Goal: Transaction & Acquisition: Purchase product/service

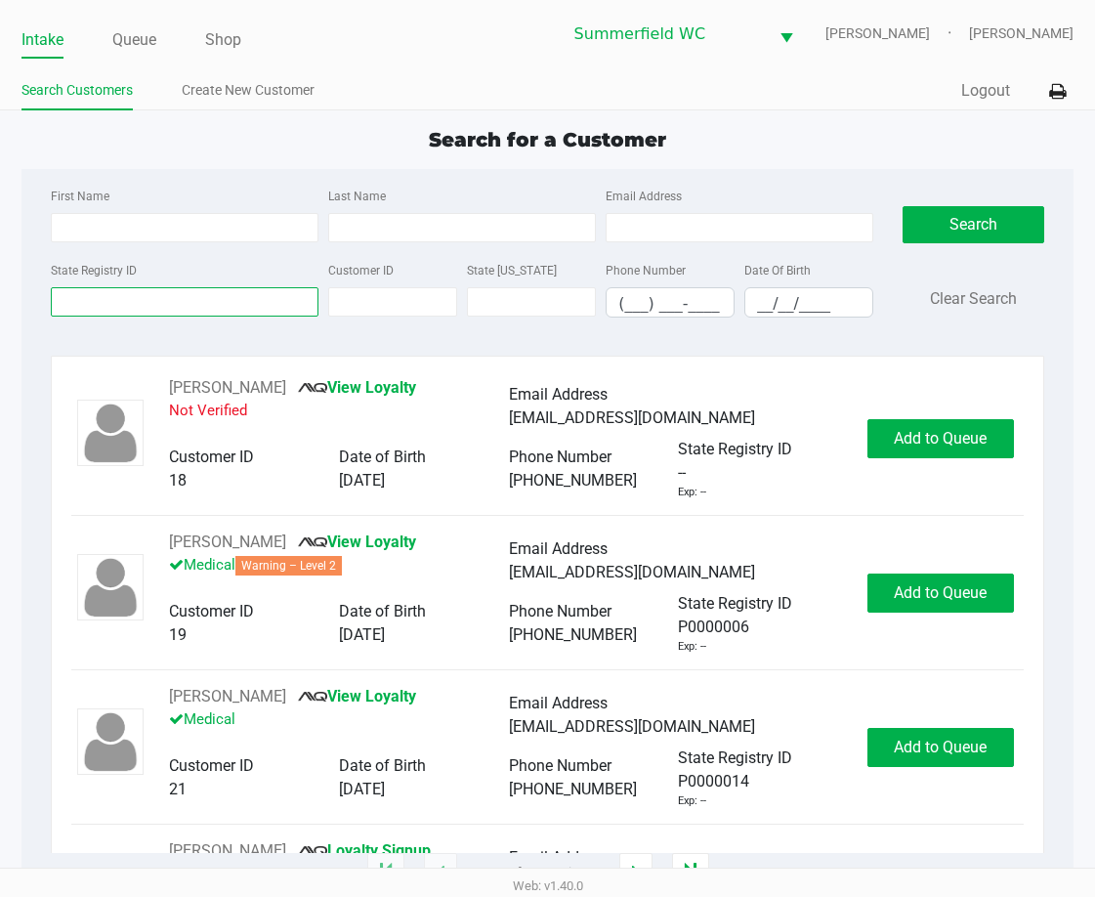
click at [197, 303] on input "State Registry ID" at bounding box center [185, 301] width 268 height 29
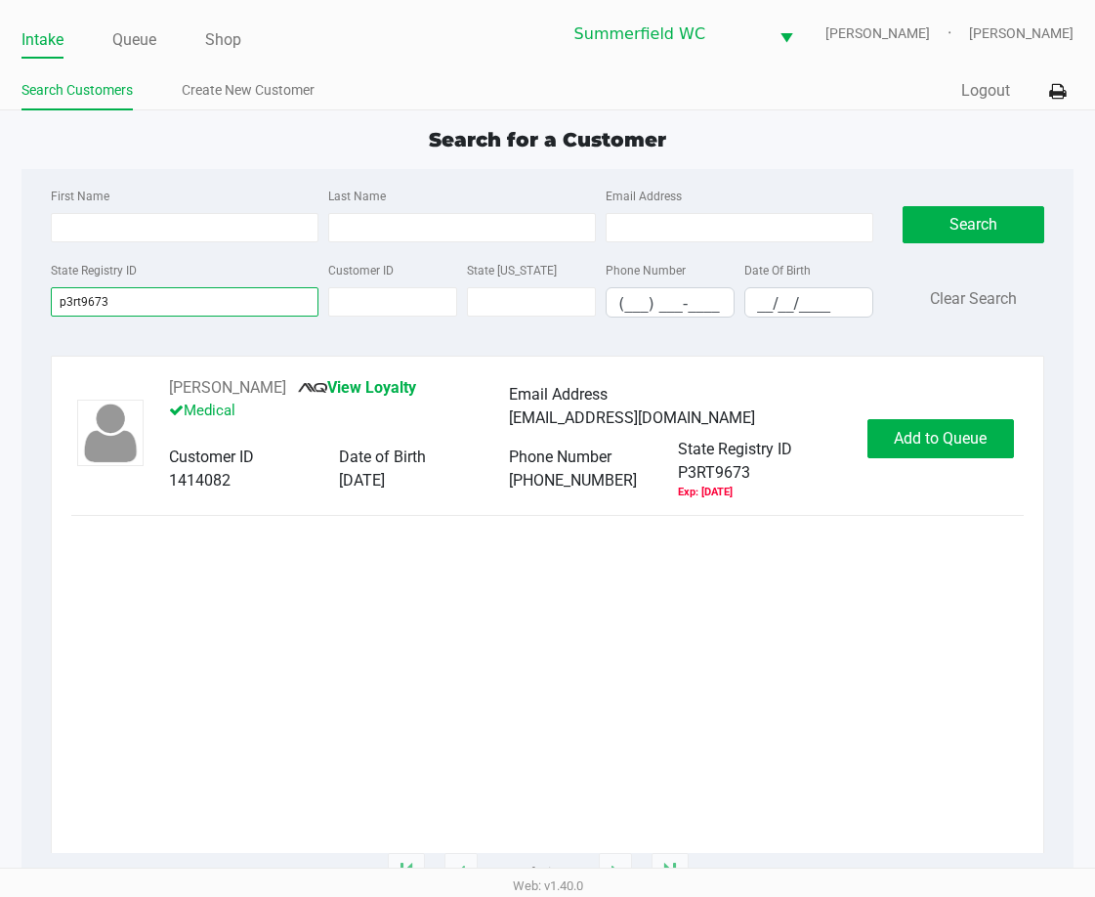
type input "p3rt9673"
drag, startPoint x: 364, startPoint y: 687, endPoint x: 331, endPoint y: 612, distance: 82.2
click at [364, 687] on div "[PERSON_NAME] View Loyalty Medical Email Address [EMAIL_ADDRESS][DOMAIN_NAME] C…" at bounding box center [546, 614] width 951 height 477
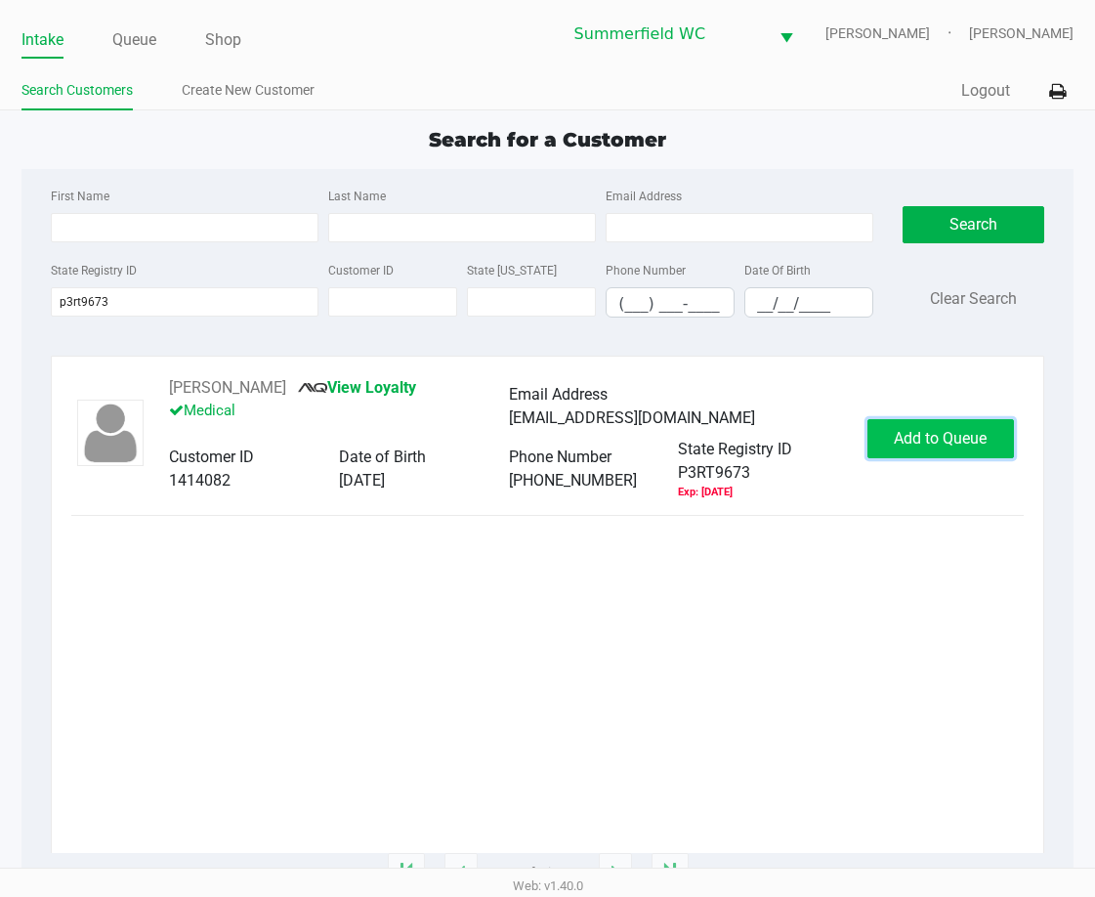
click at [958, 437] on span "Add to Queue" at bounding box center [940, 438] width 93 height 19
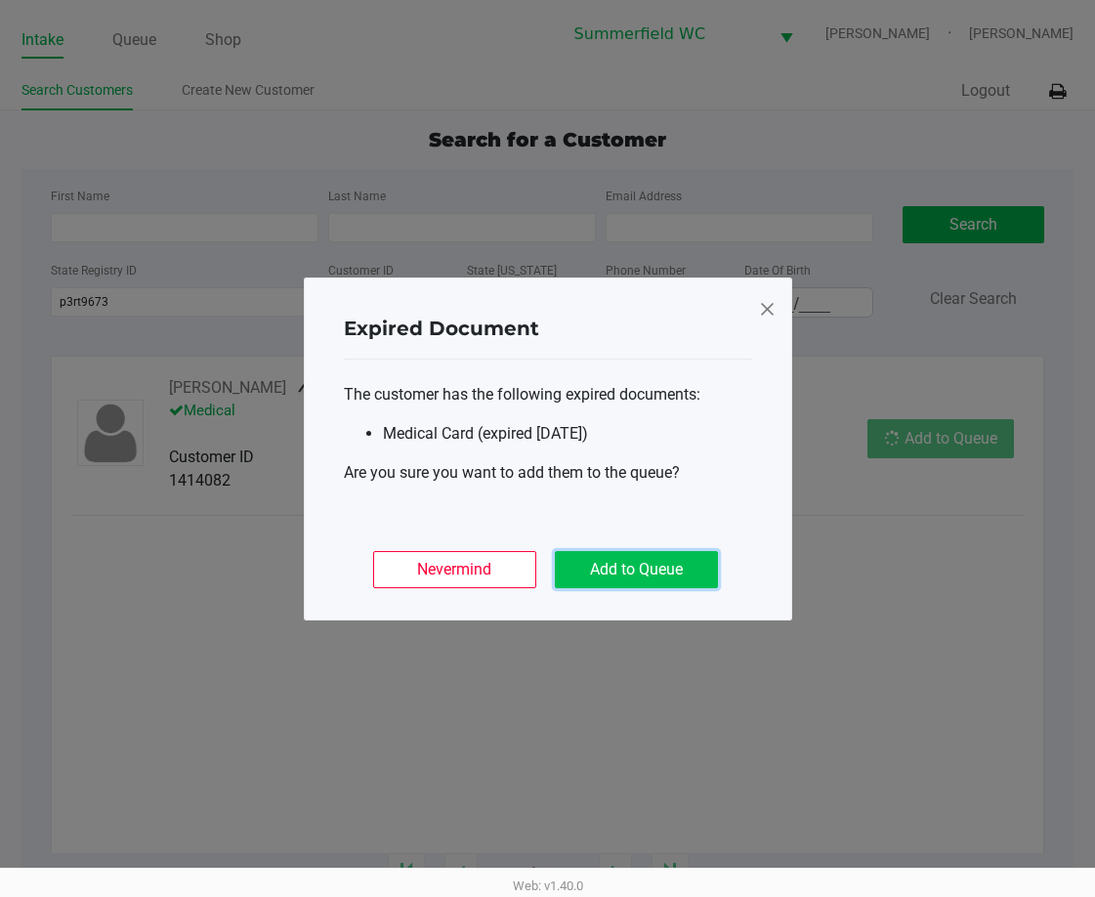
click at [644, 578] on button "Add to Queue" at bounding box center [636, 569] width 163 height 37
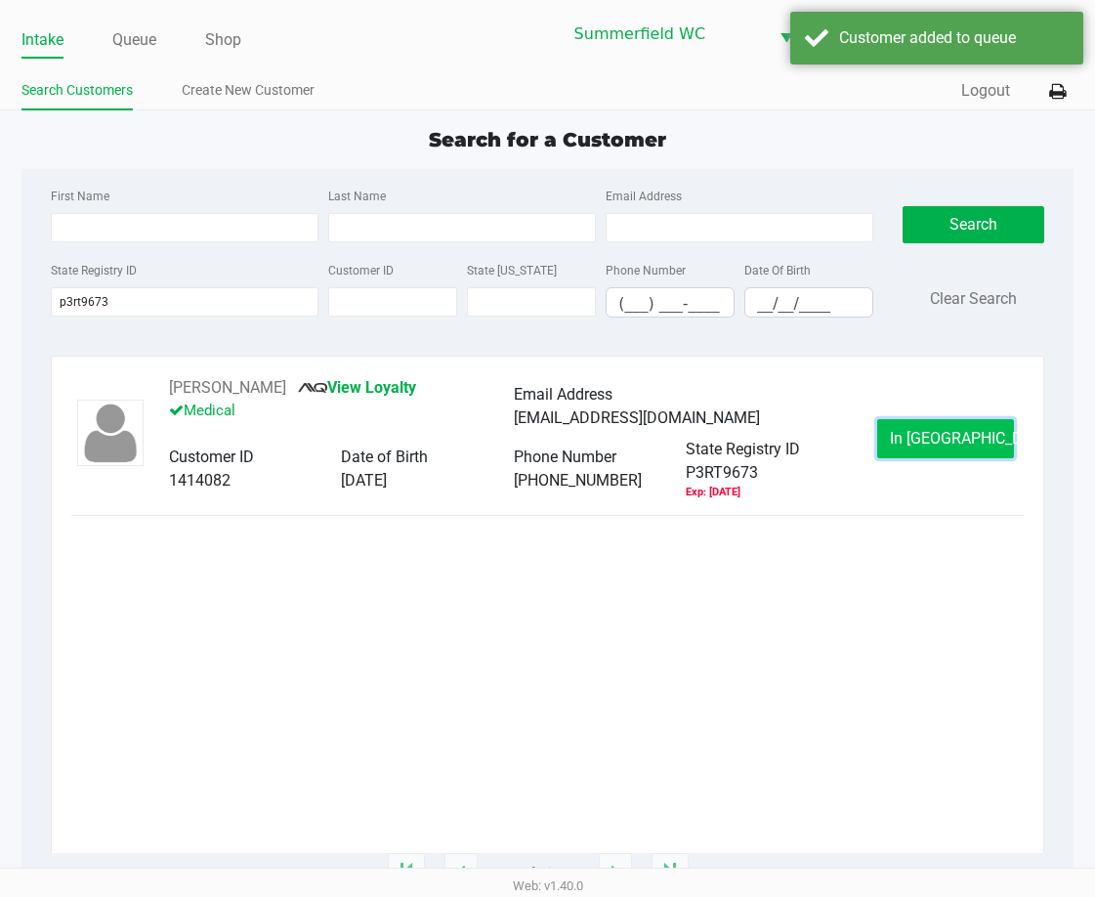
click at [936, 427] on button "In [GEOGRAPHIC_DATA]" at bounding box center [945, 438] width 137 height 39
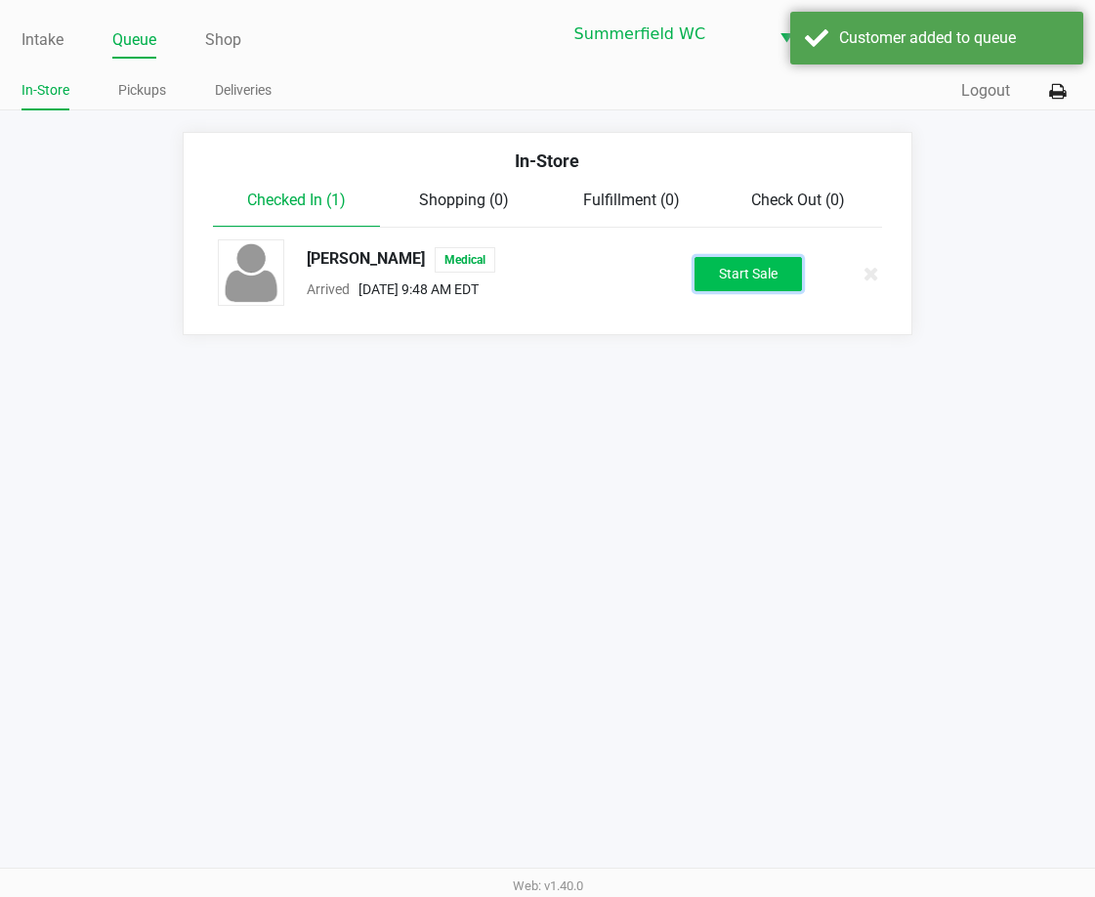
click at [742, 262] on button "Start Sale" at bounding box center [748, 274] width 107 height 34
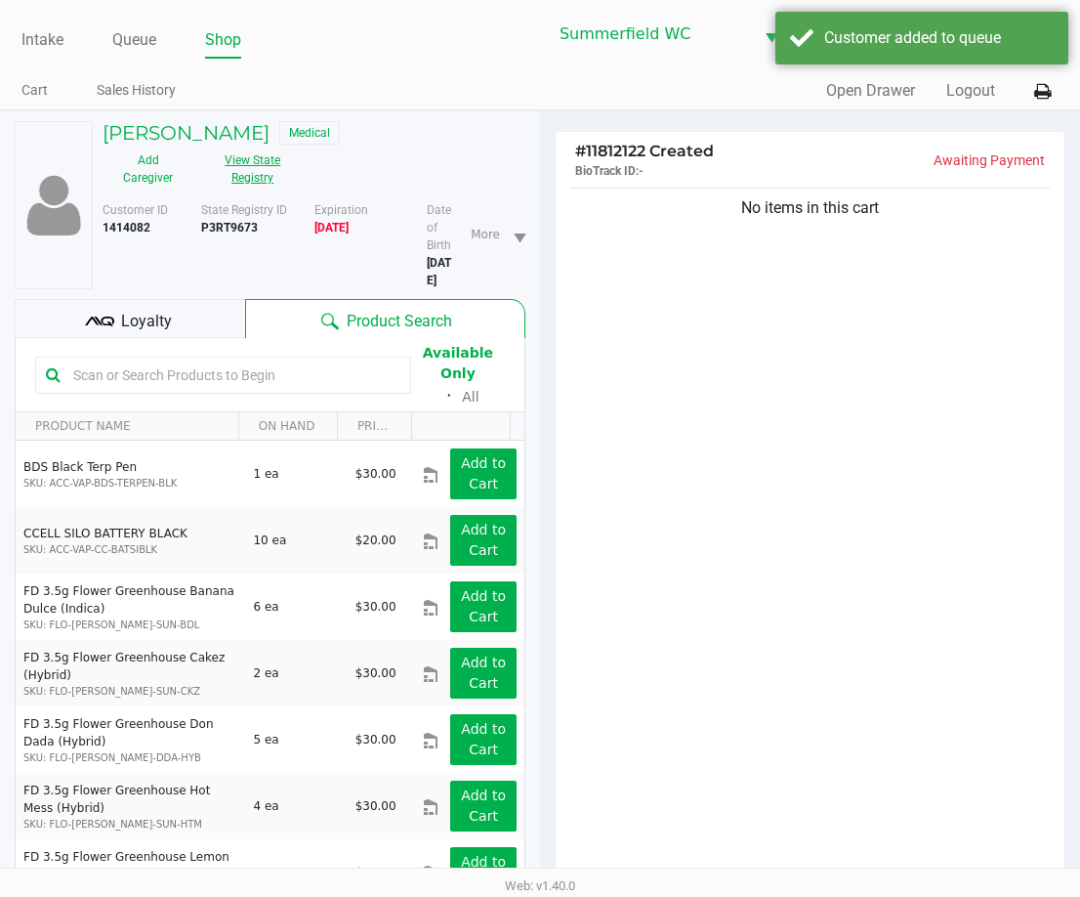
click at [258, 164] on button "View State Registry" at bounding box center [247, 169] width 106 height 49
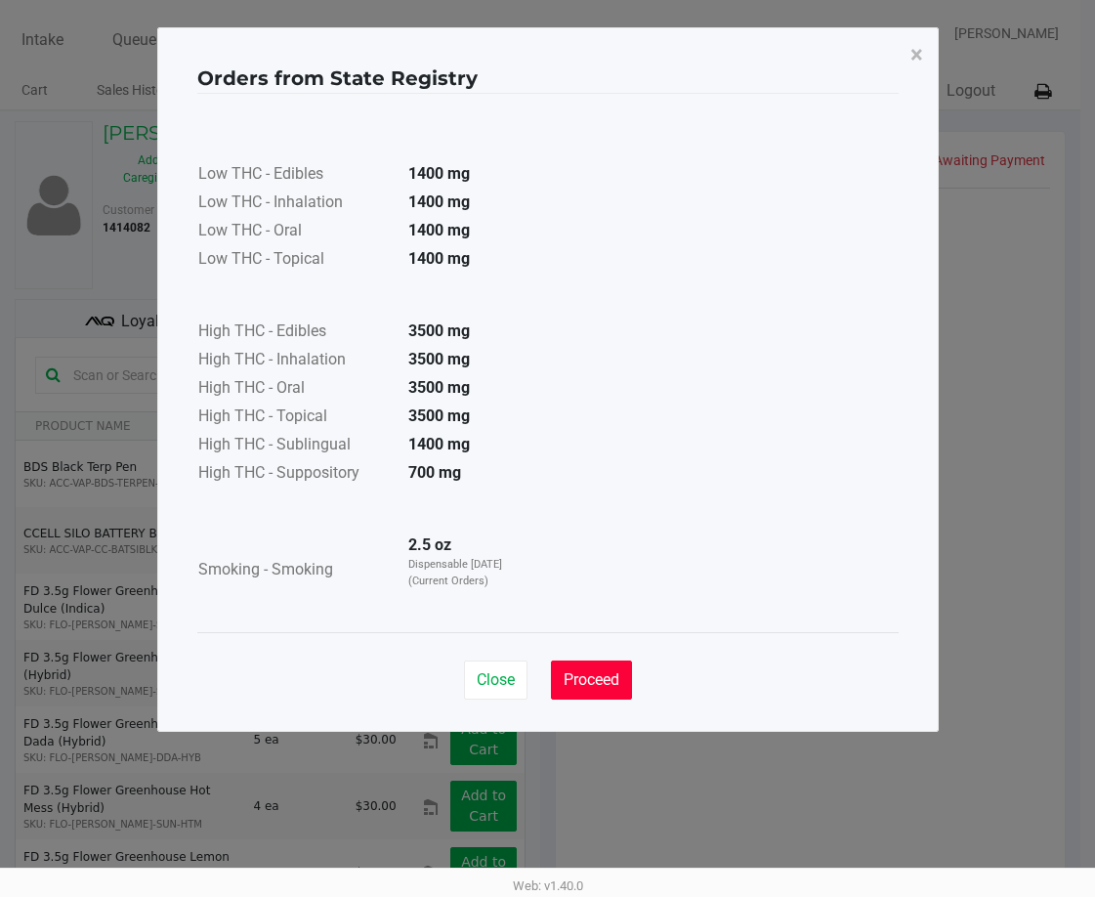
drag, startPoint x: 588, startPoint y: 666, endPoint x: 681, endPoint y: 552, distance: 147.2
click at [585, 666] on button "Proceed" at bounding box center [591, 679] width 81 height 39
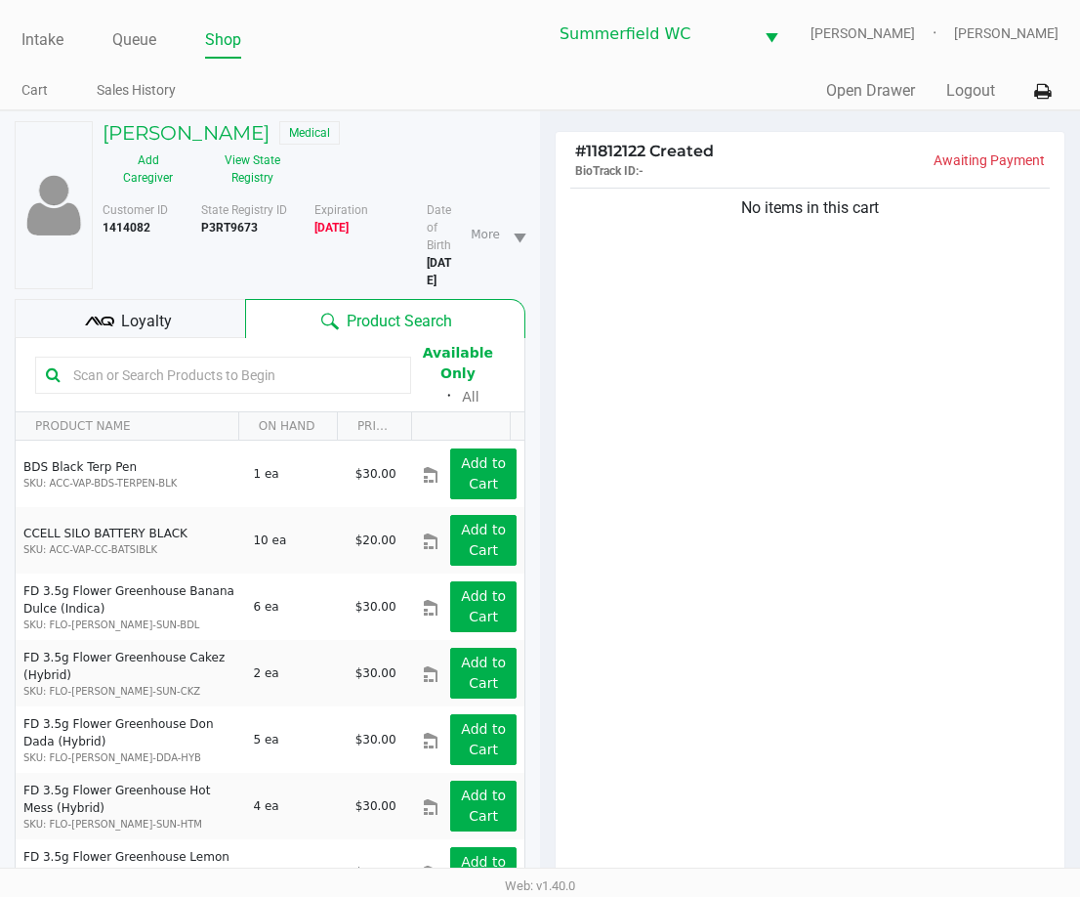
click at [725, 469] on div "No items in this cart" at bounding box center [810, 538] width 509 height 708
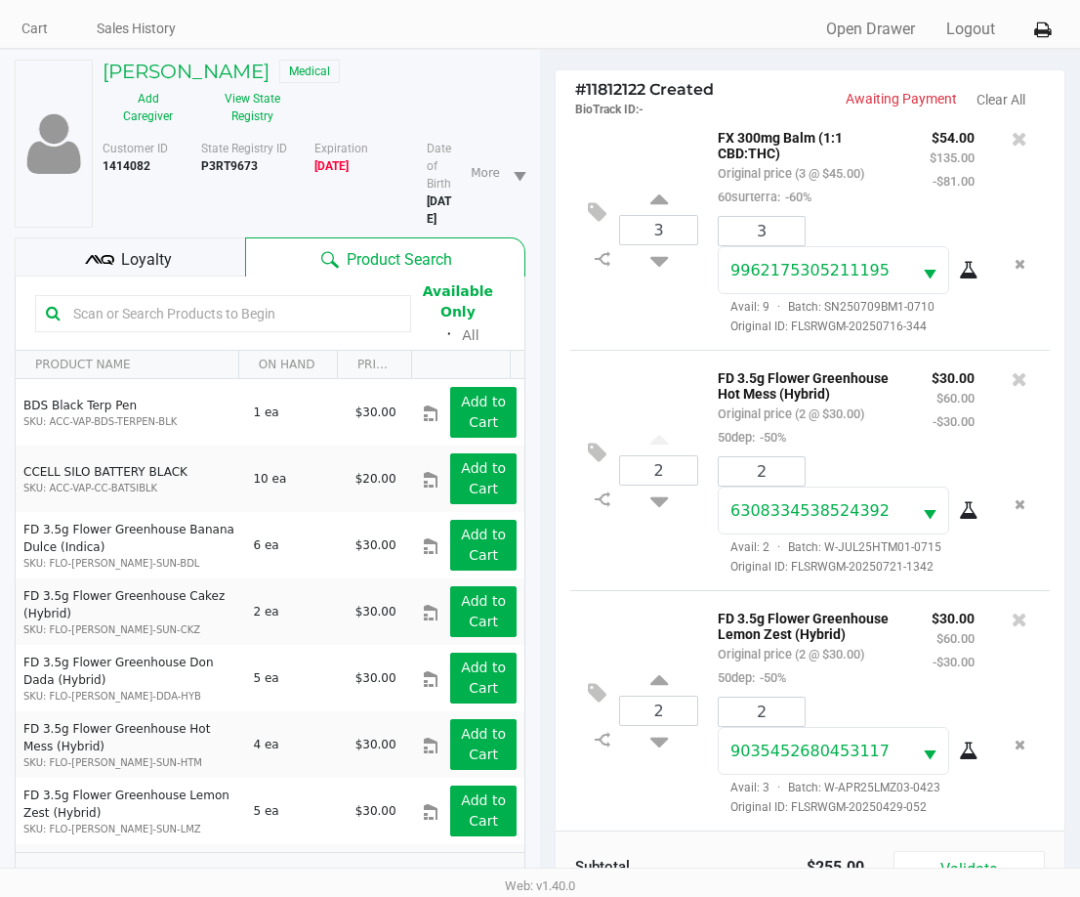
scroll to position [211, 0]
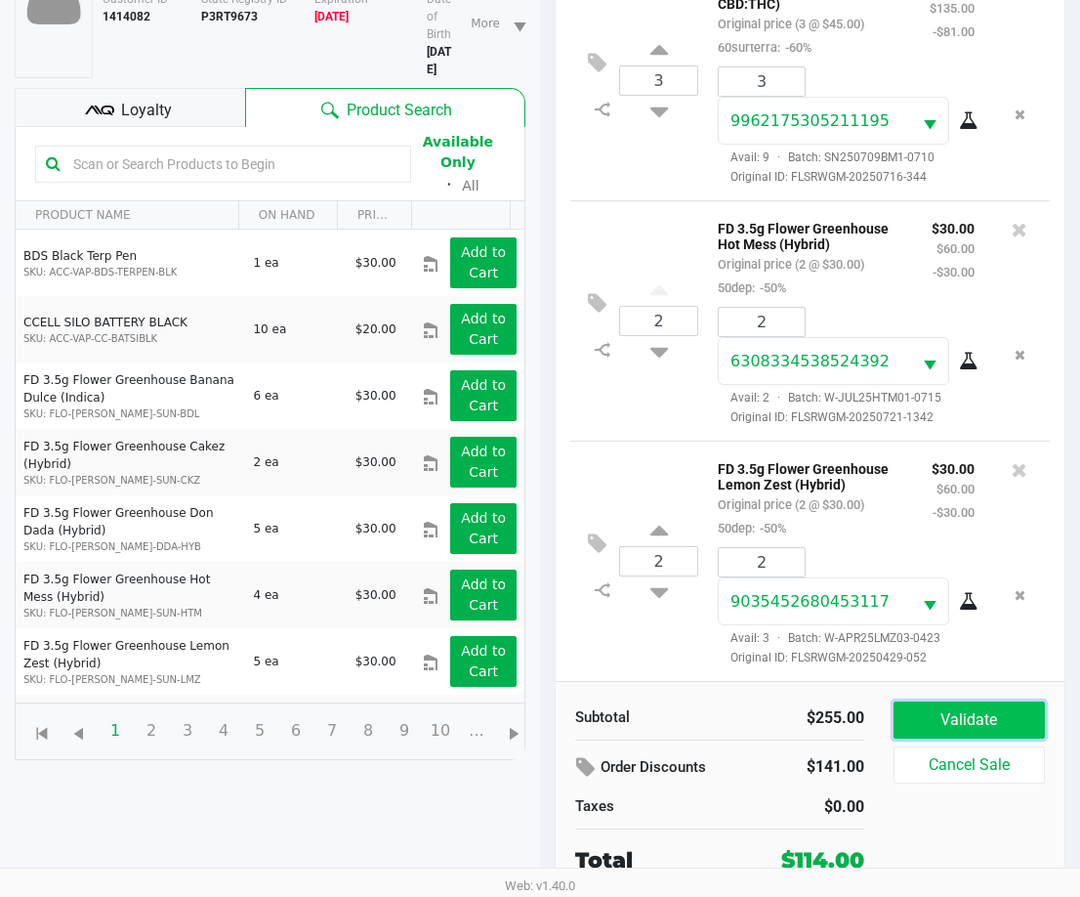
click at [1003, 719] on button "Validate" at bounding box center [969, 719] width 151 height 37
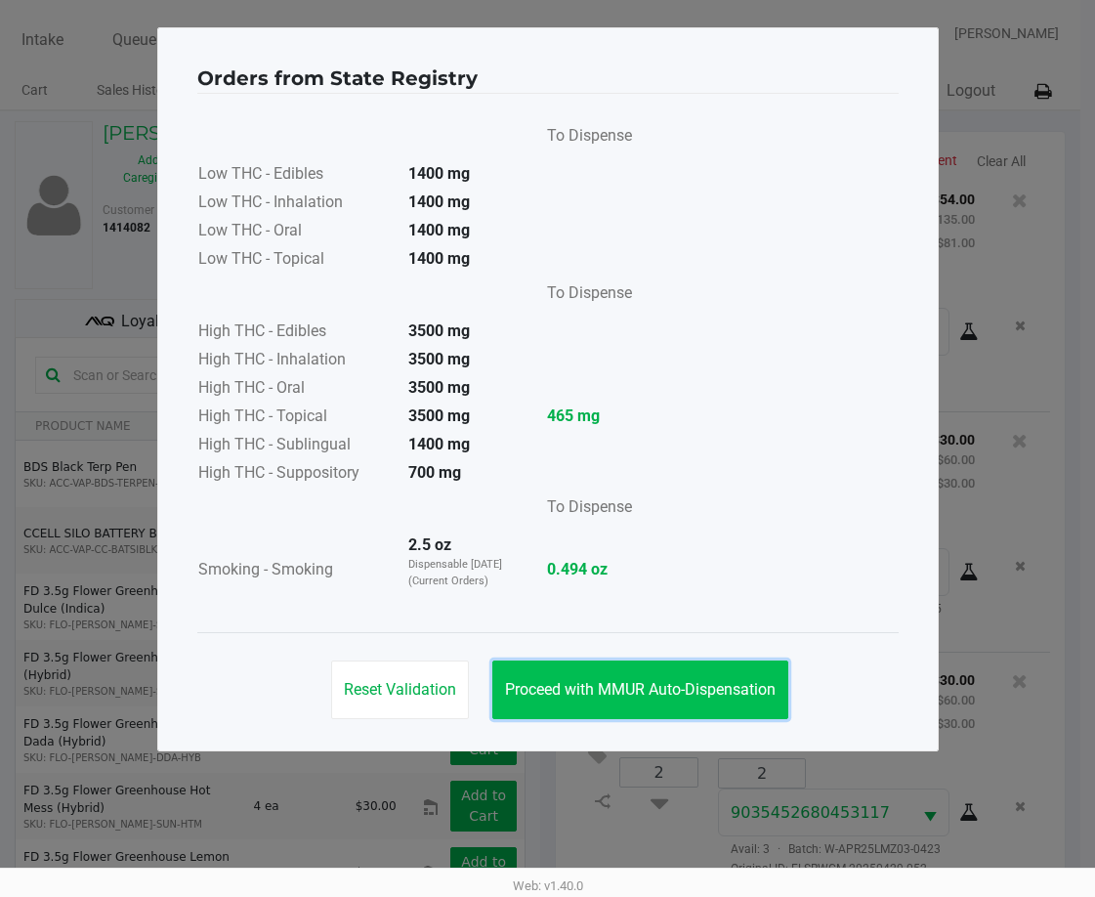
click at [676, 690] on span "Proceed with MMUR Auto-Dispensation" at bounding box center [640, 689] width 271 height 19
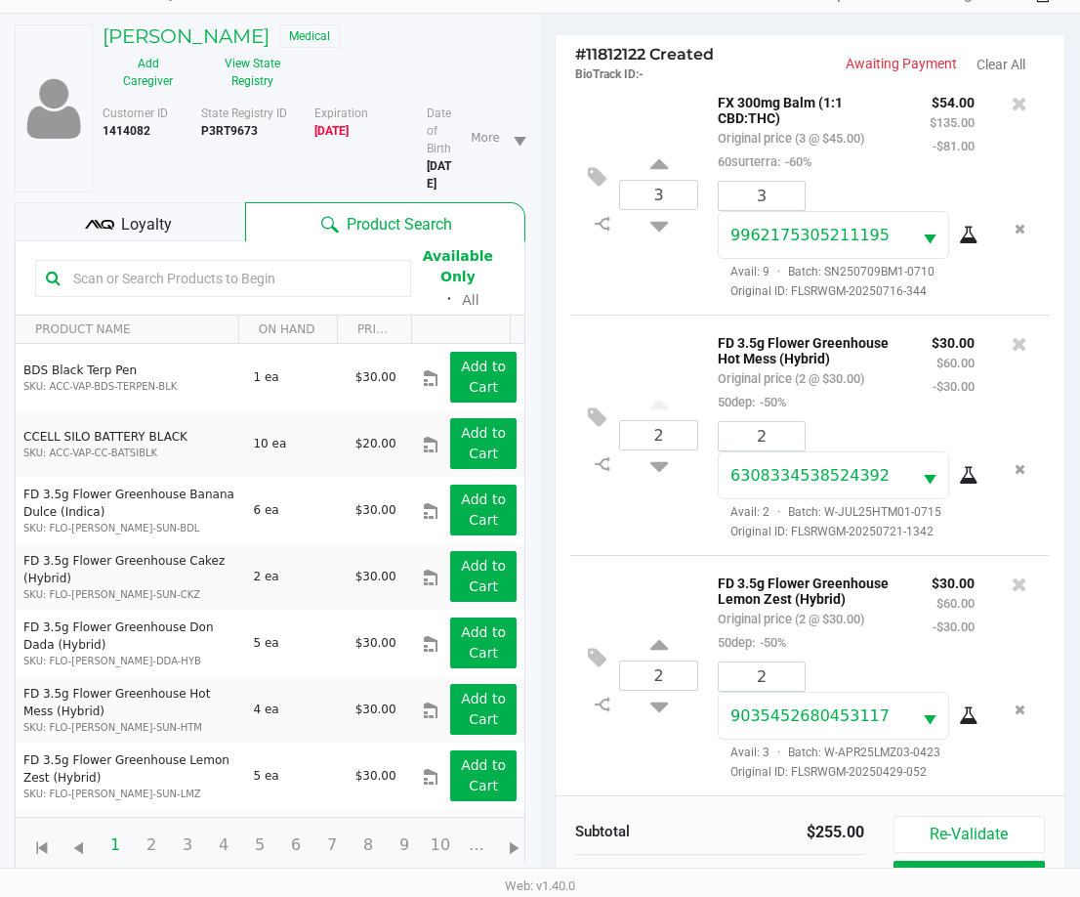
scroll to position [232, 0]
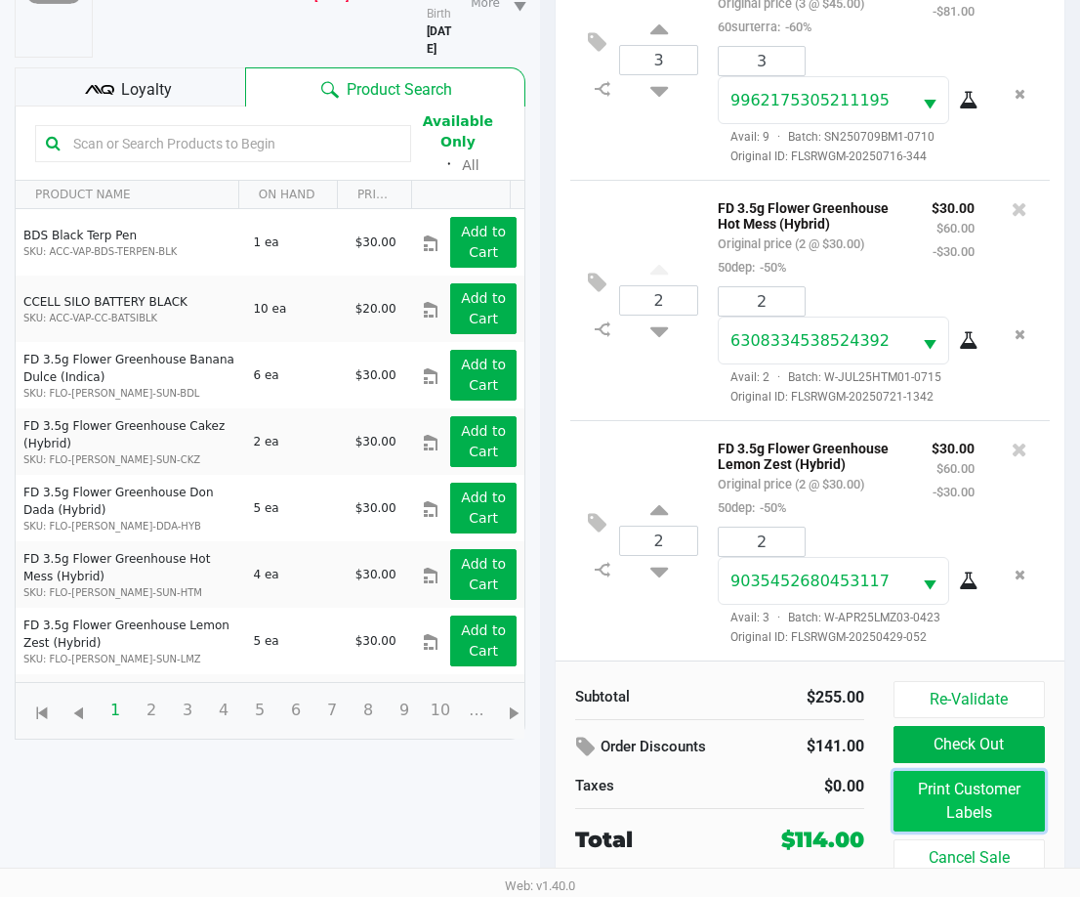
click at [954, 807] on button "Print Customer Labels" at bounding box center [969, 801] width 151 height 61
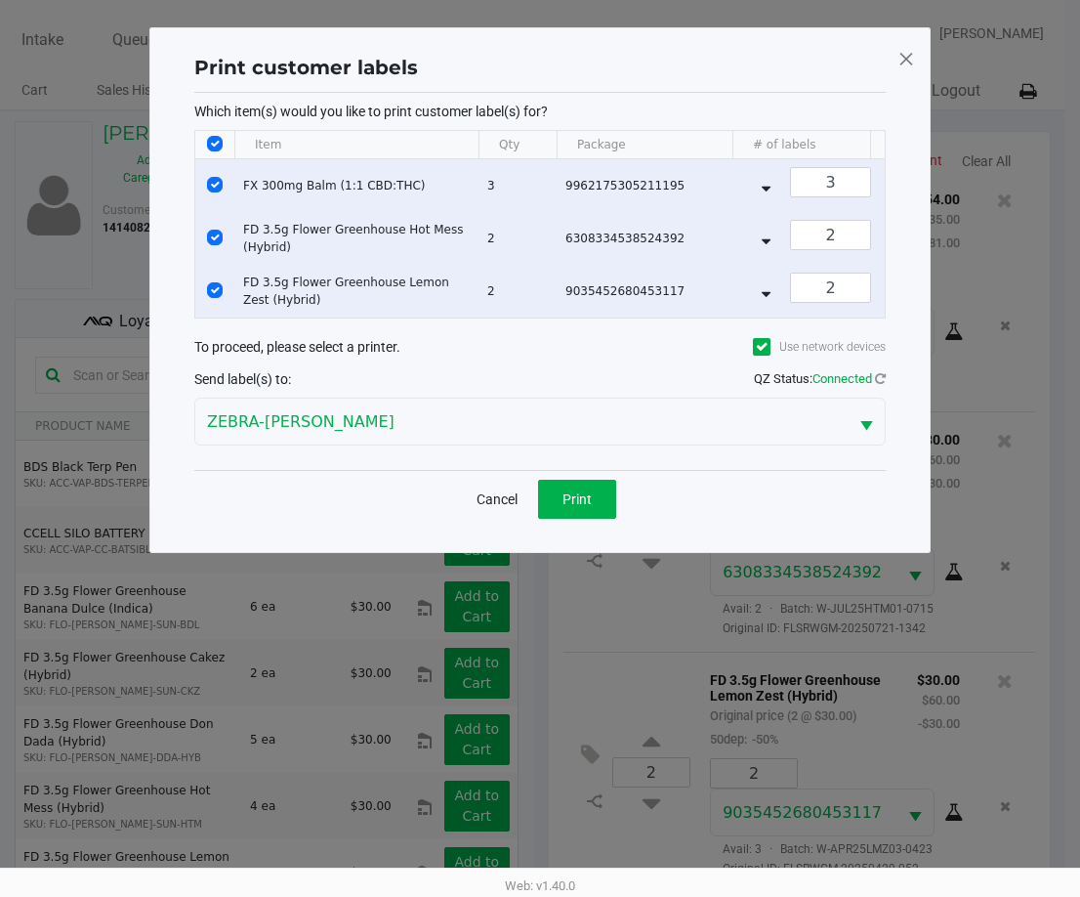
scroll to position [0, 0]
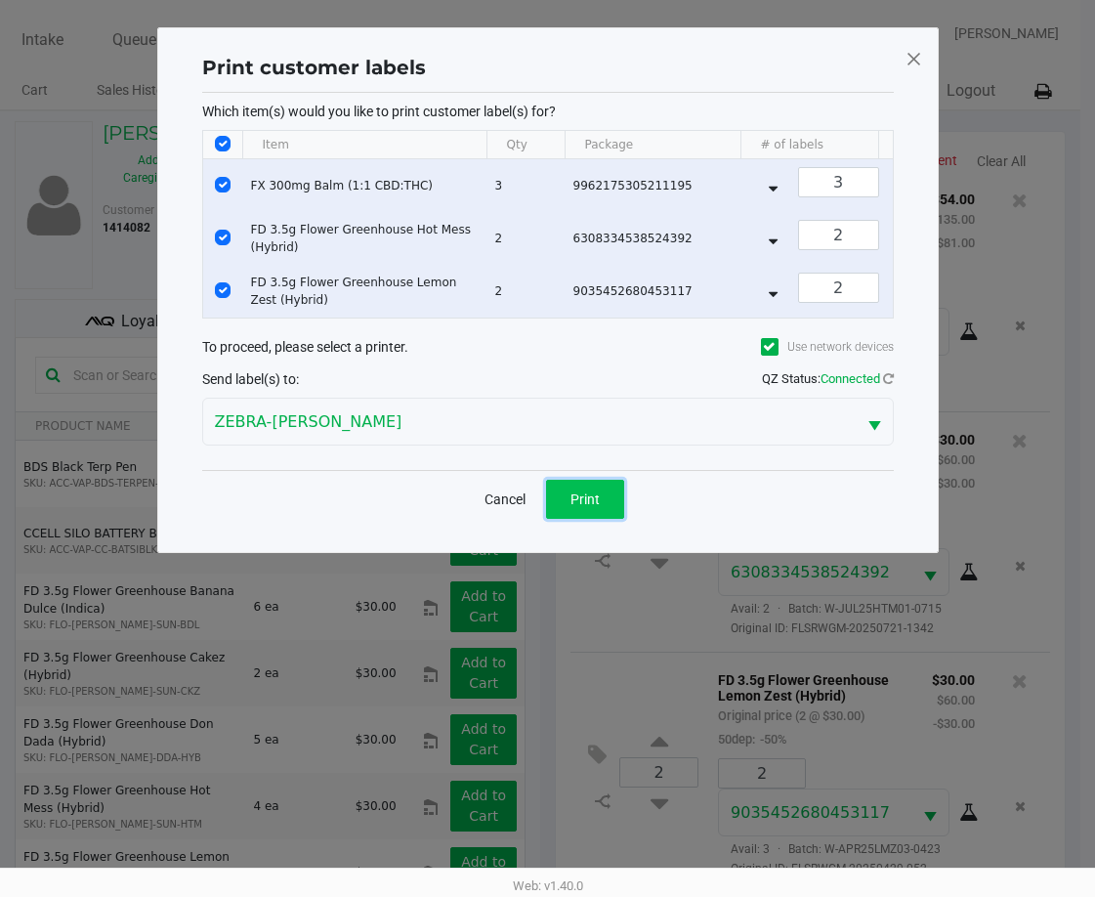
click at [599, 507] on span "Print" at bounding box center [584, 499] width 29 height 16
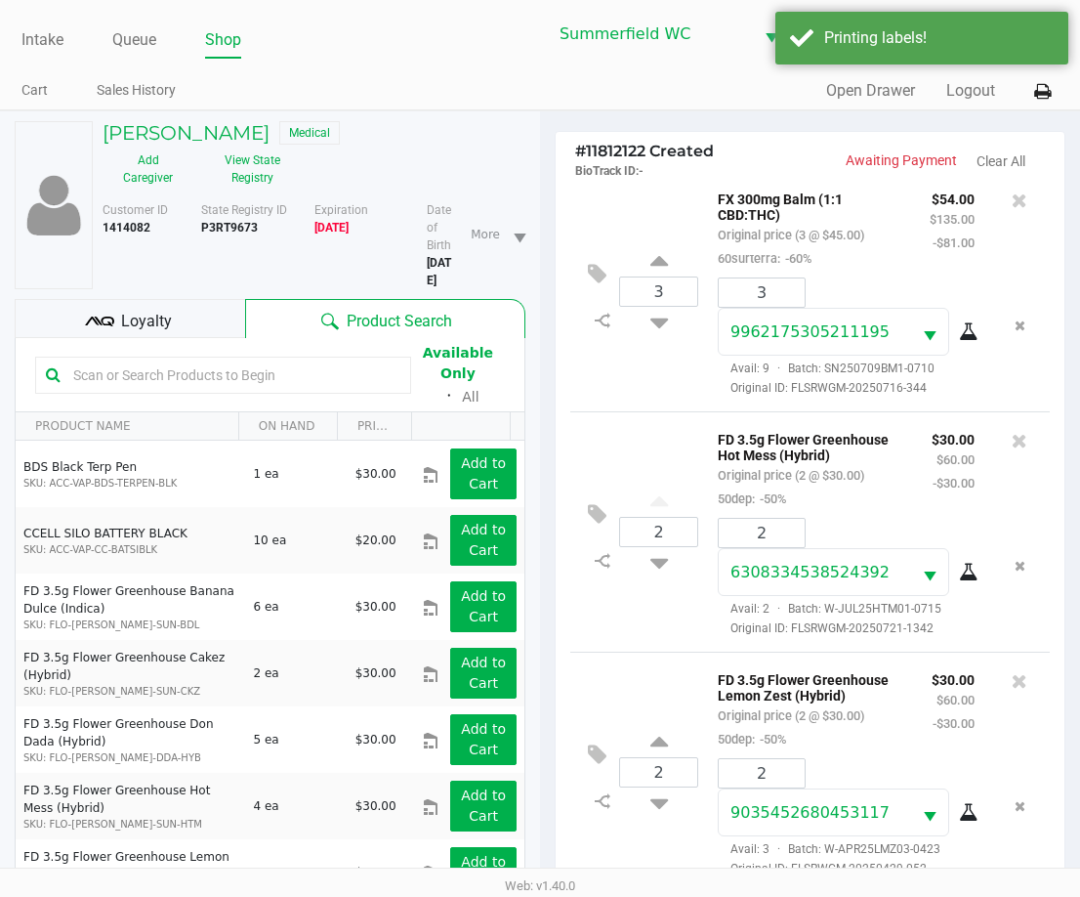
click at [156, 321] on span "Loyalty" at bounding box center [146, 321] width 51 height 23
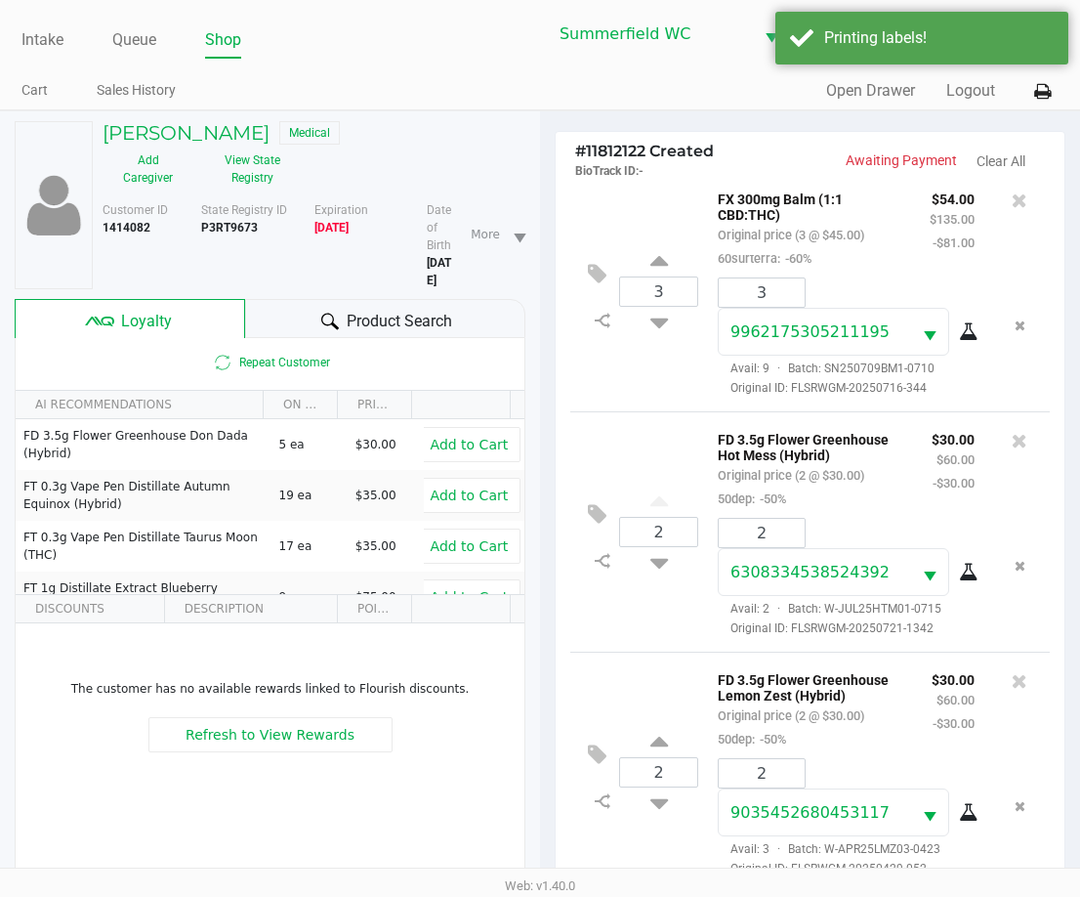
click at [405, 325] on span "Product Search" at bounding box center [400, 321] width 106 height 23
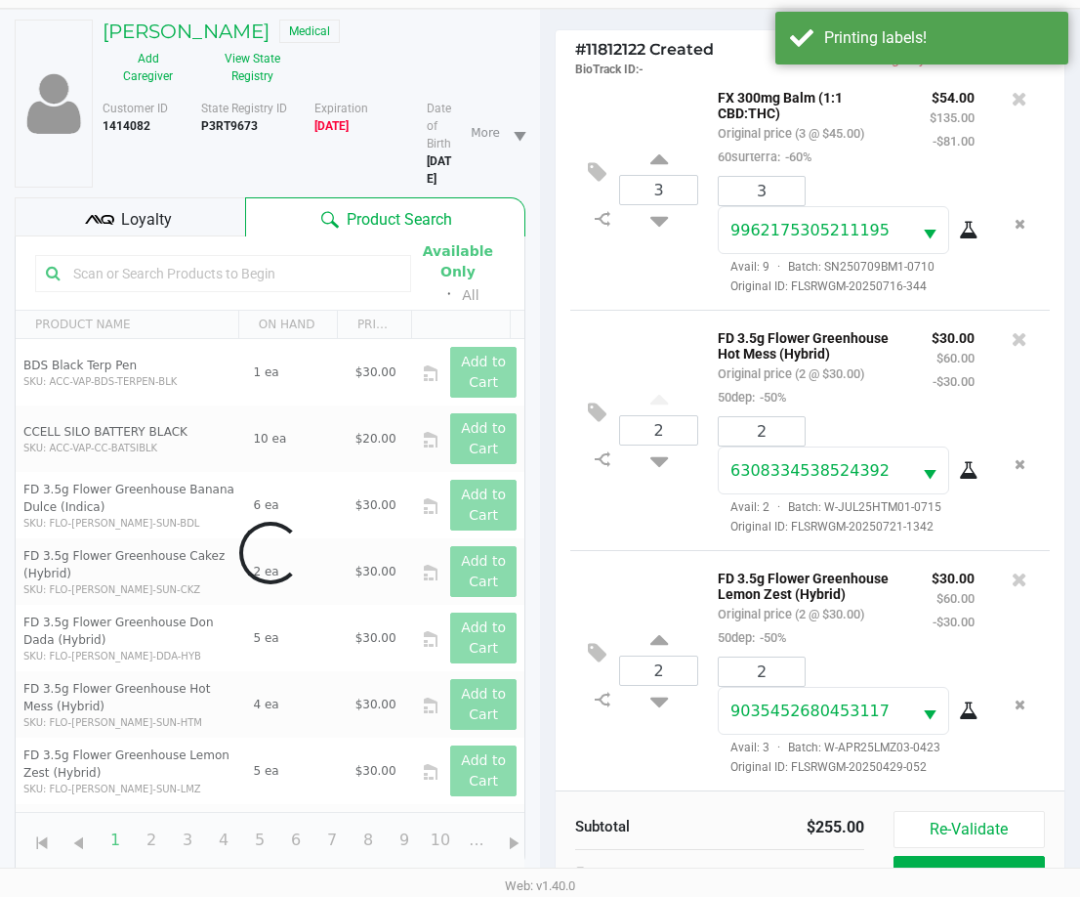
scroll to position [252, 0]
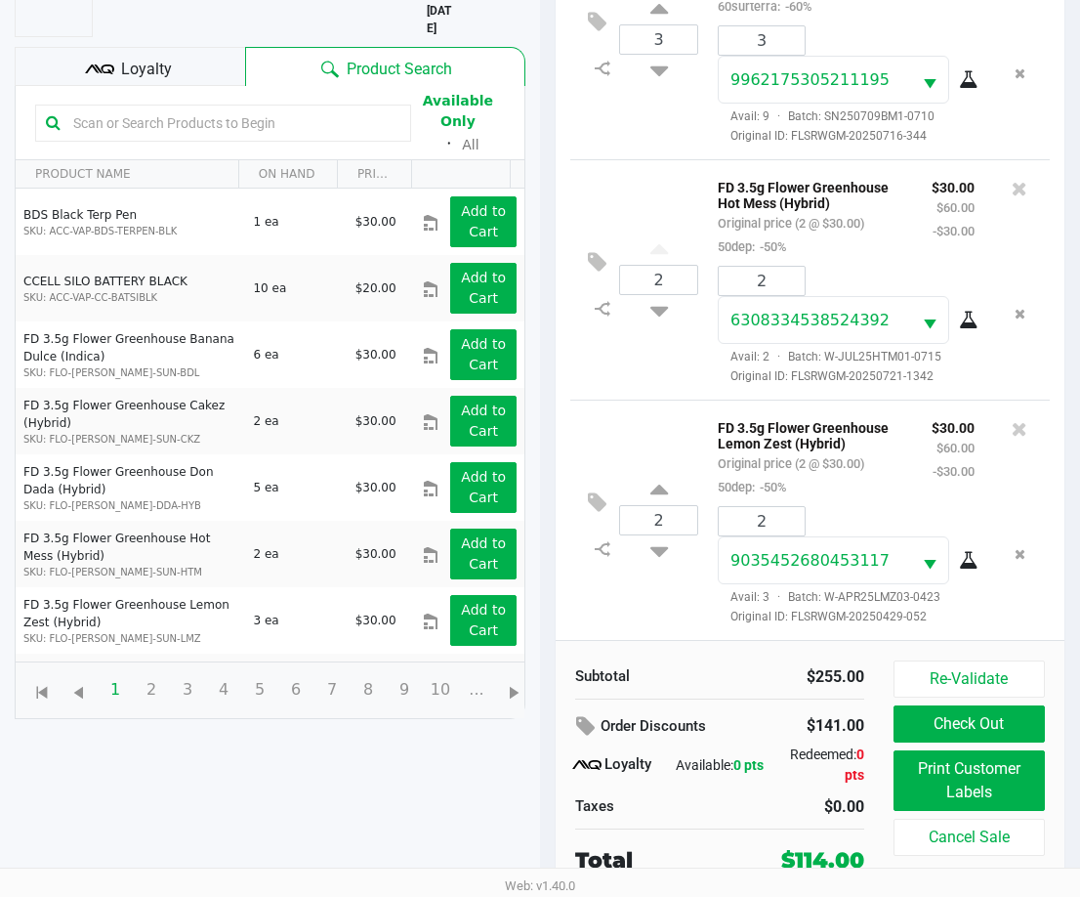
drag, startPoint x: 160, startPoint y: 84, endPoint x: 150, endPoint y: 68, distance: 18.4
click at [155, 79] on div "Loyalty" at bounding box center [130, 66] width 231 height 39
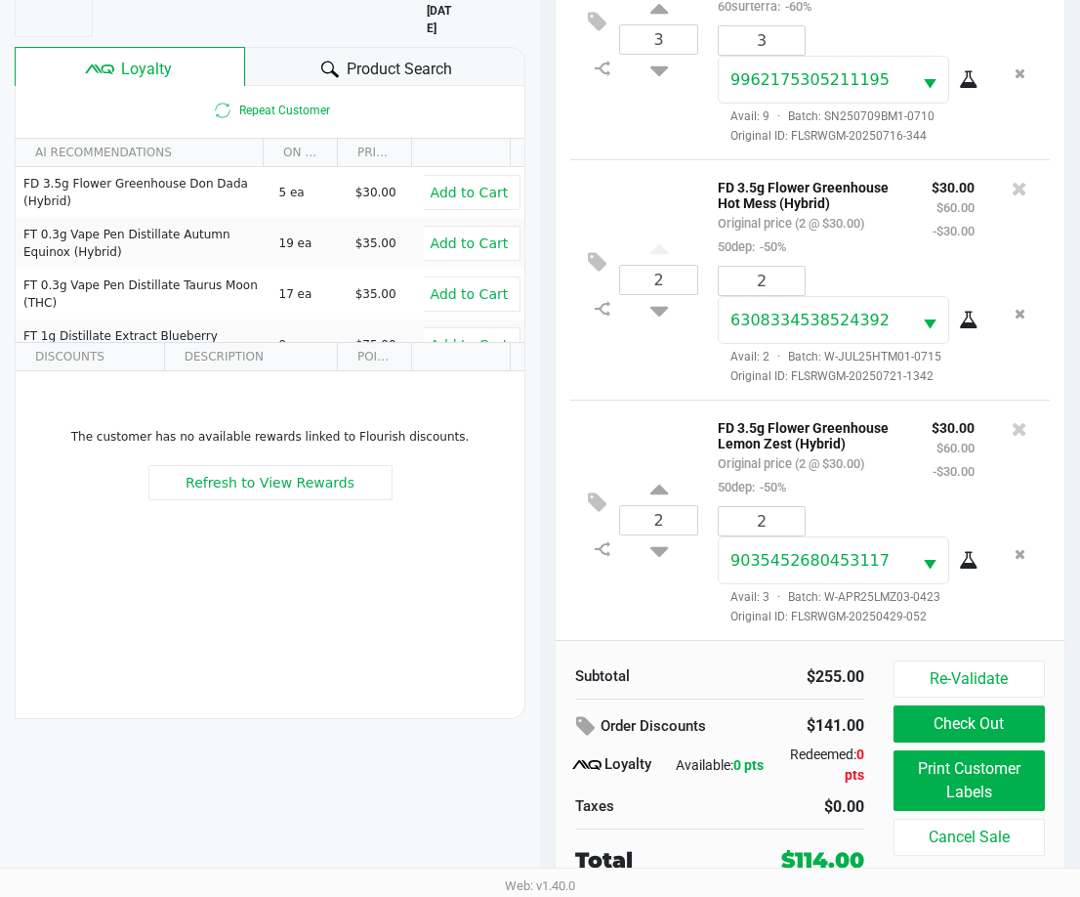
click at [107, 61] on icon at bounding box center [99, 69] width 29 height 29
click at [984, 719] on button "Check Out" at bounding box center [969, 723] width 151 height 37
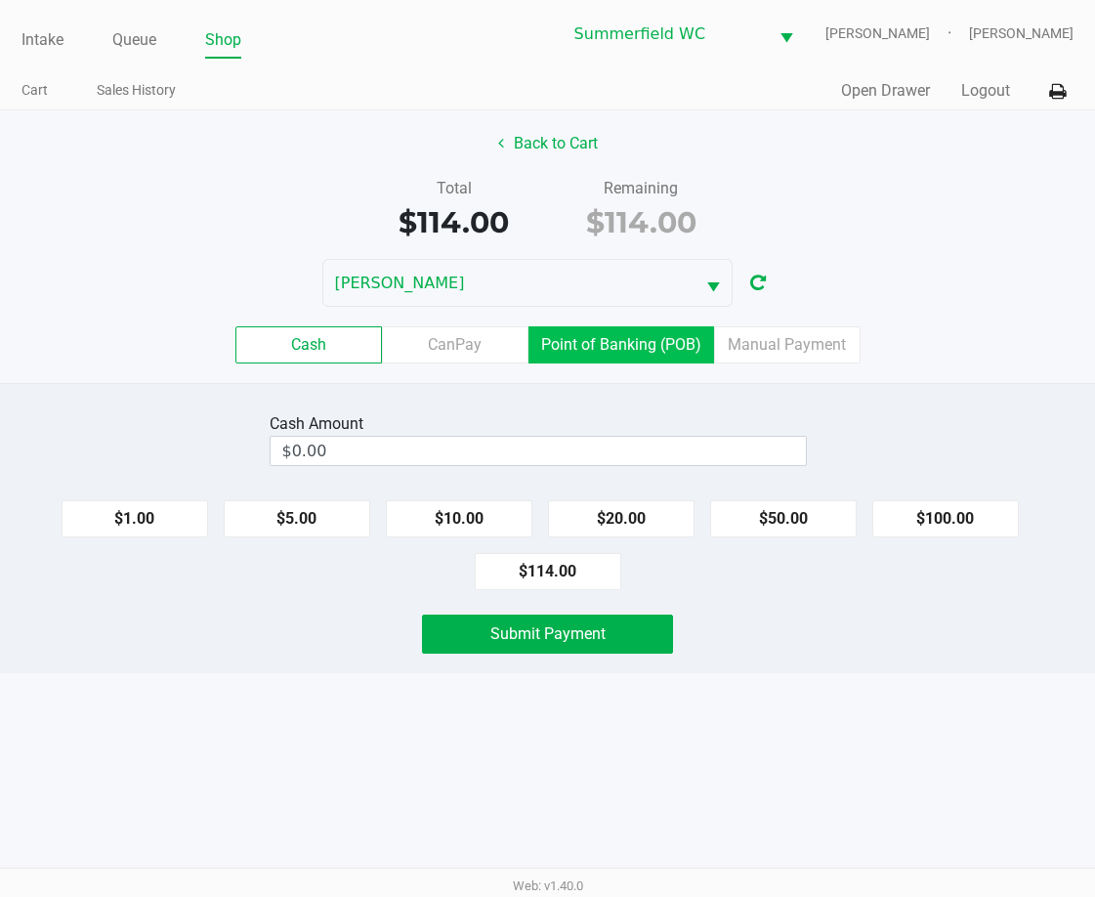
click at [642, 344] on label "Point of Banking (POB)" at bounding box center [621, 344] width 186 height 37
click at [0, 0] on 7 "Point of Banking (POB)" at bounding box center [0, 0] width 0 height 0
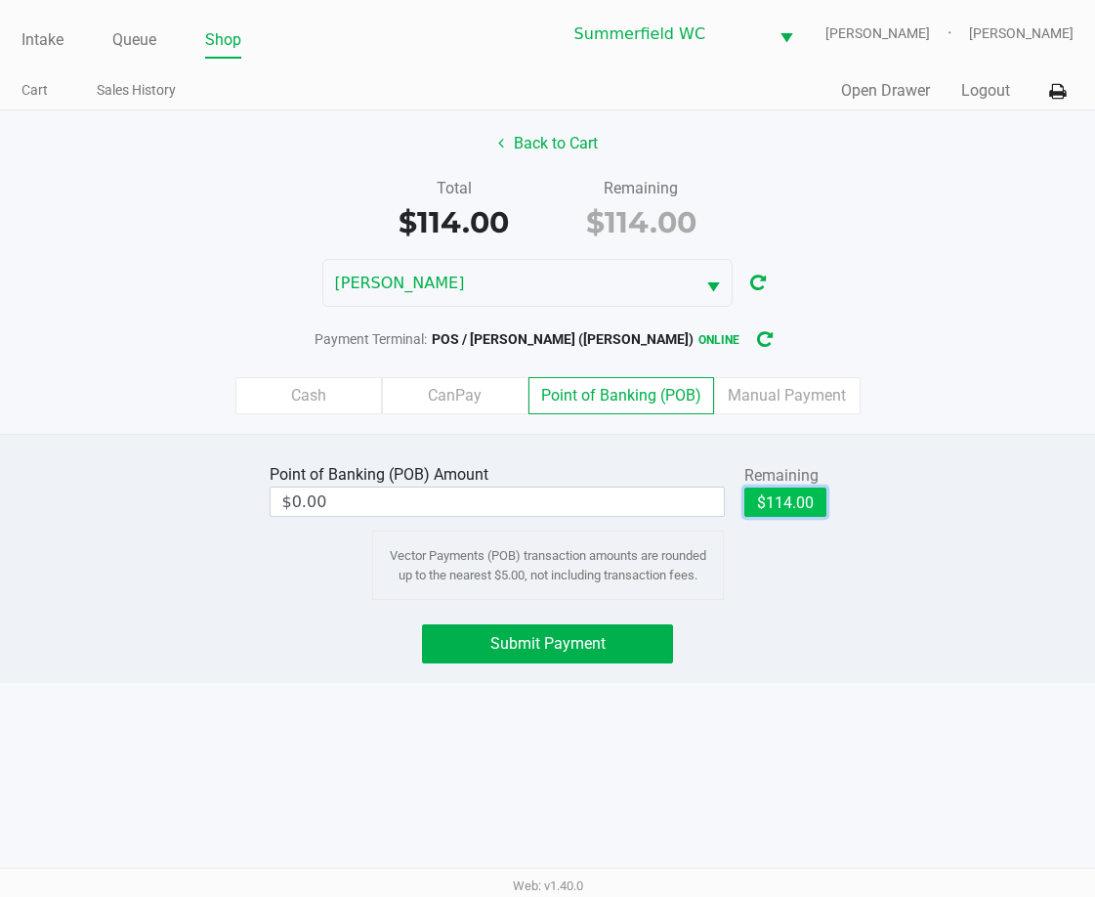
click at [793, 502] on button "$114.00" at bounding box center [785, 501] width 82 height 29
type input "$114.00"
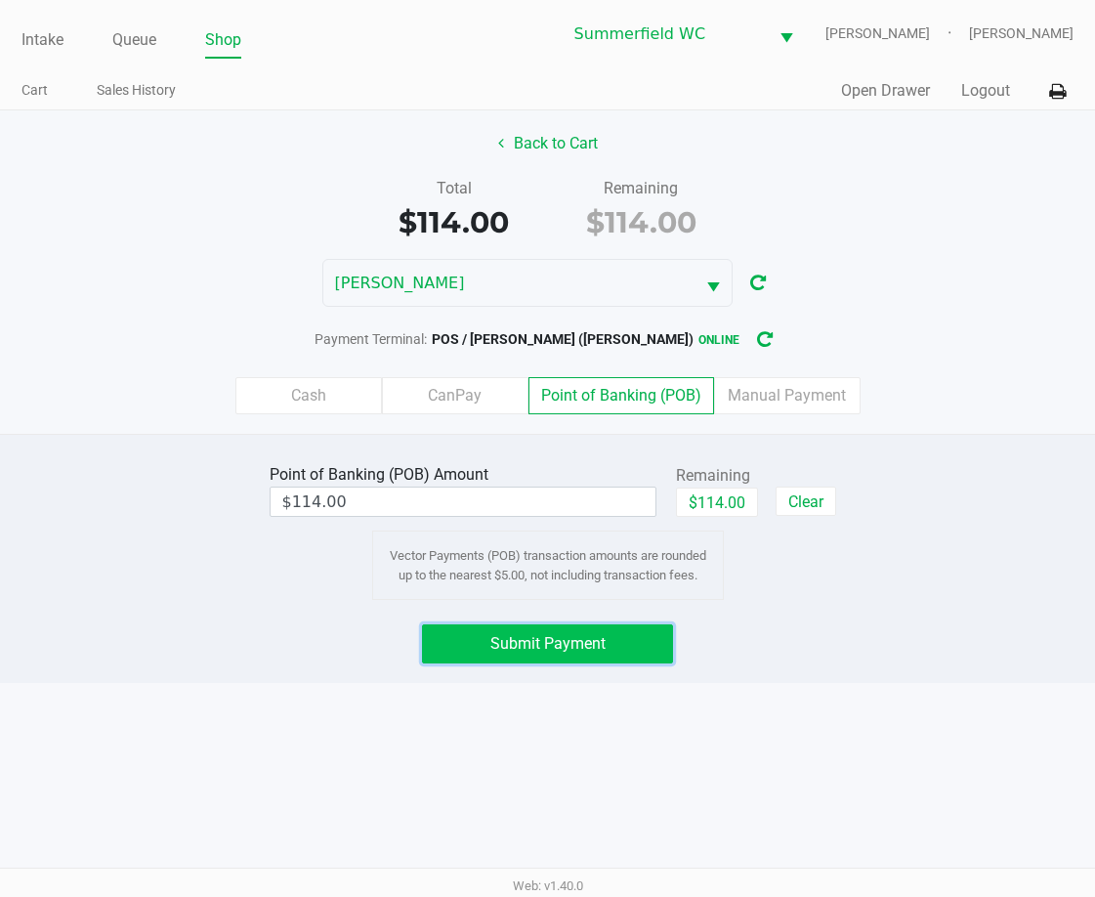
click at [590, 644] on span "Submit Payment" at bounding box center [547, 643] width 115 height 19
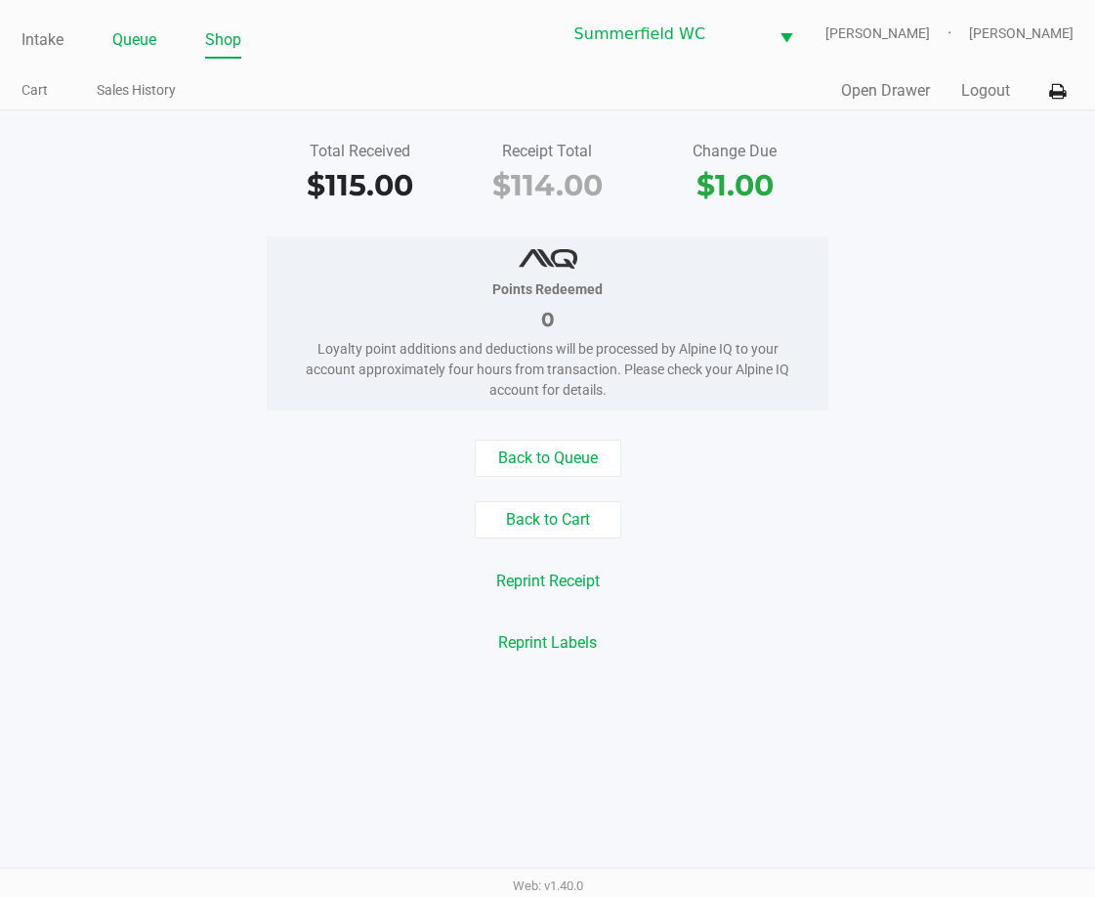
click at [137, 45] on link "Queue" at bounding box center [134, 39] width 44 height 27
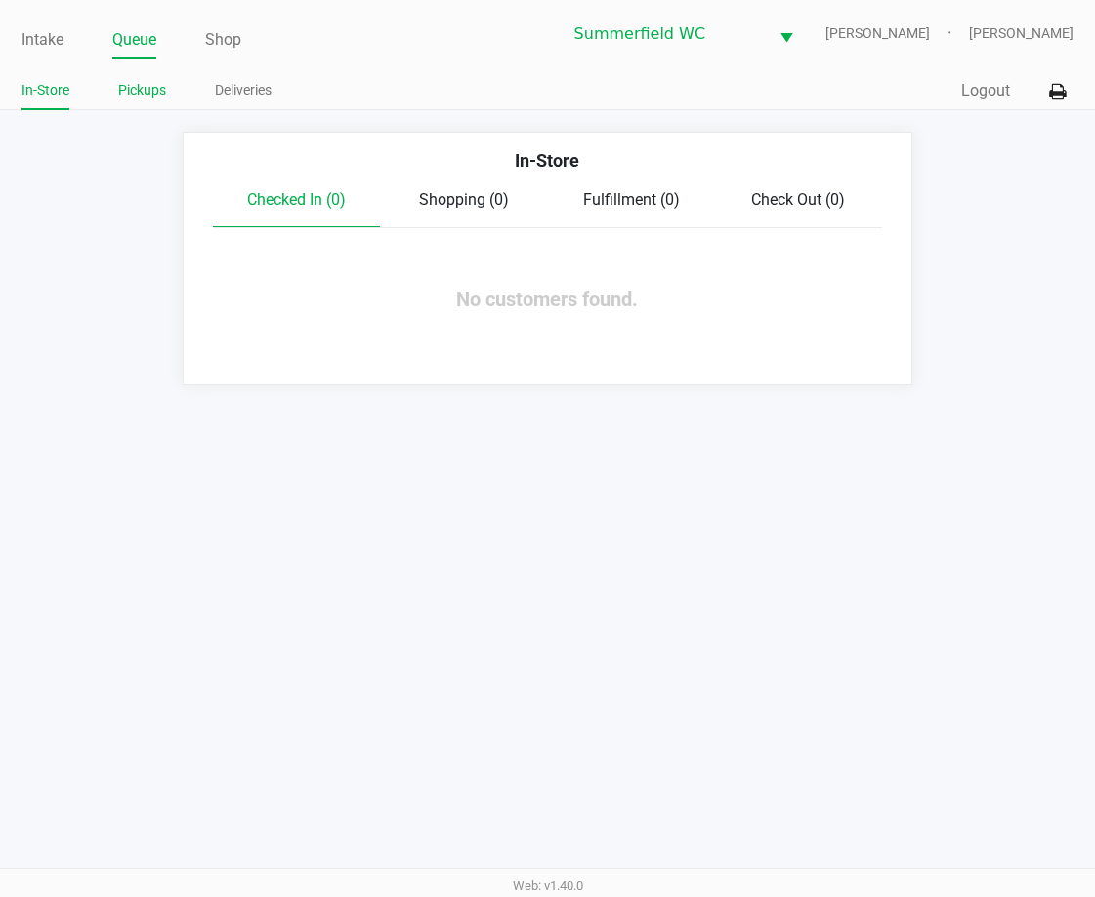
click at [140, 79] on link "Pickups" at bounding box center [142, 90] width 48 height 24
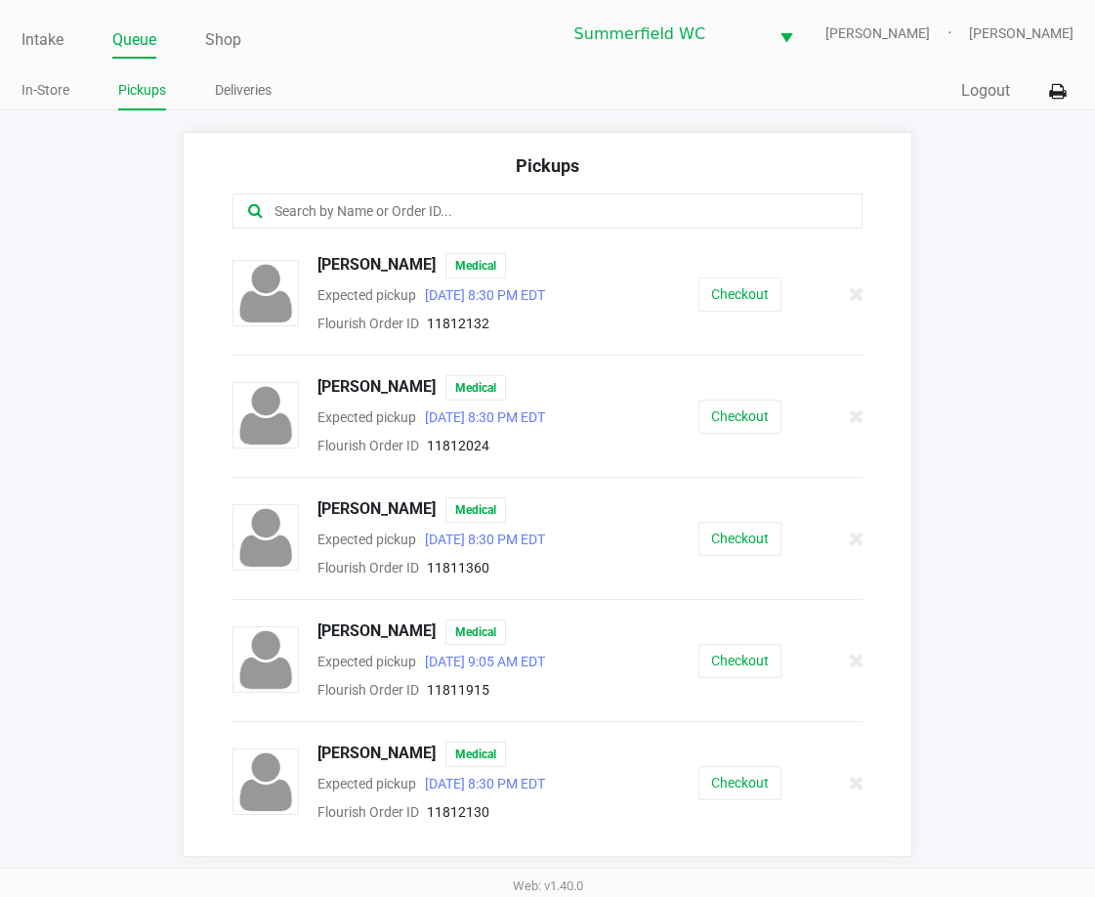
click at [124, 450] on app-pickups "Pickups [PERSON_NAME] Medical Expected pickup [DATE] 8:30 PM EDT Flourish Order…" at bounding box center [547, 494] width 1095 height 725
